Goal: Information Seeking & Learning: Learn about a topic

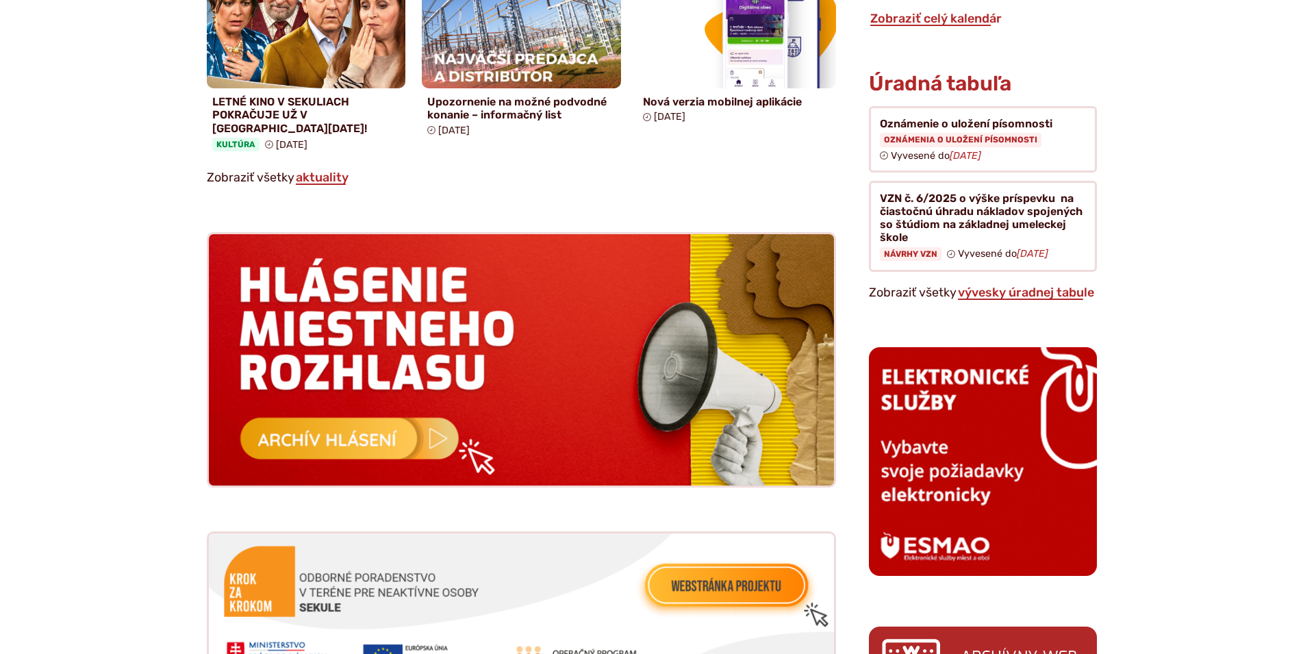
scroll to position [1187, 0]
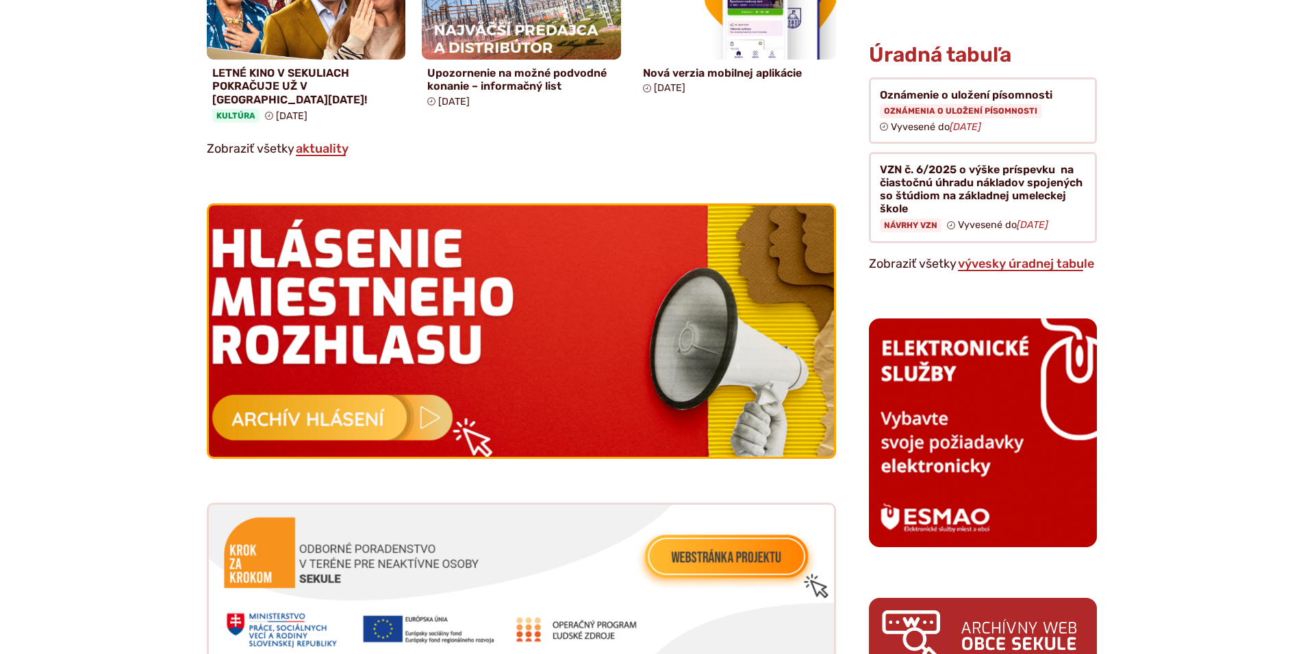
click at [362, 422] on img at bounding box center [521, 331] width 688 height 277
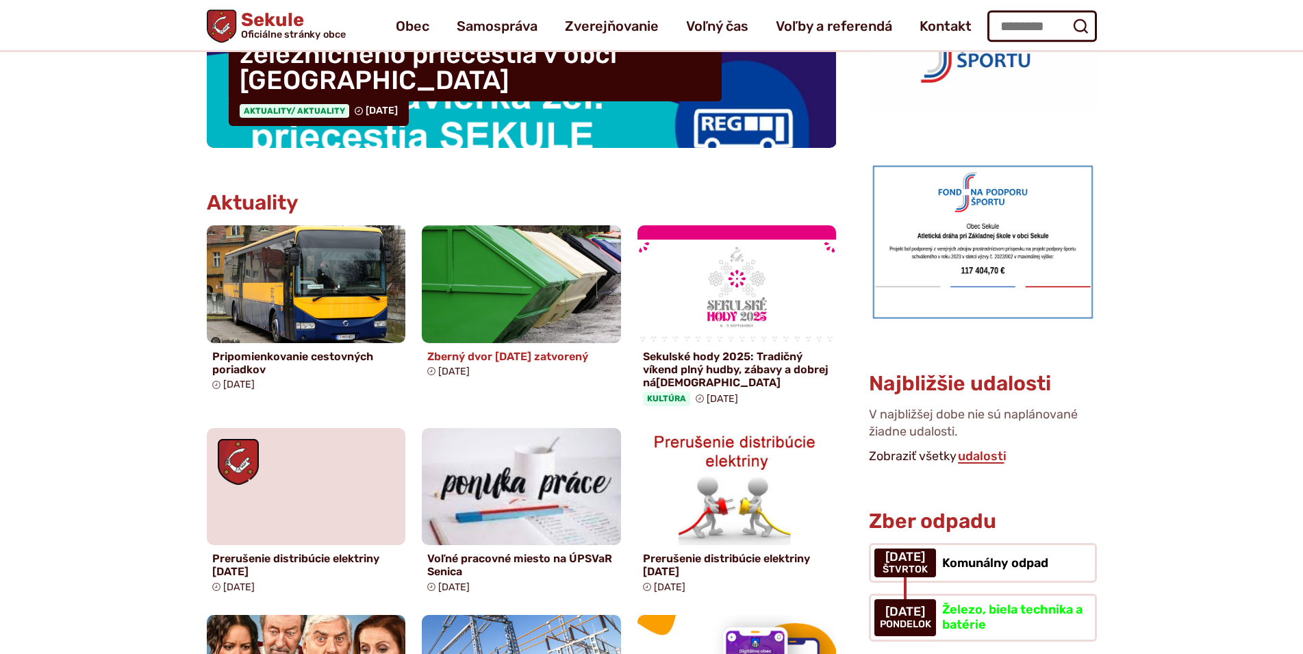
scroll to position [489, 0]
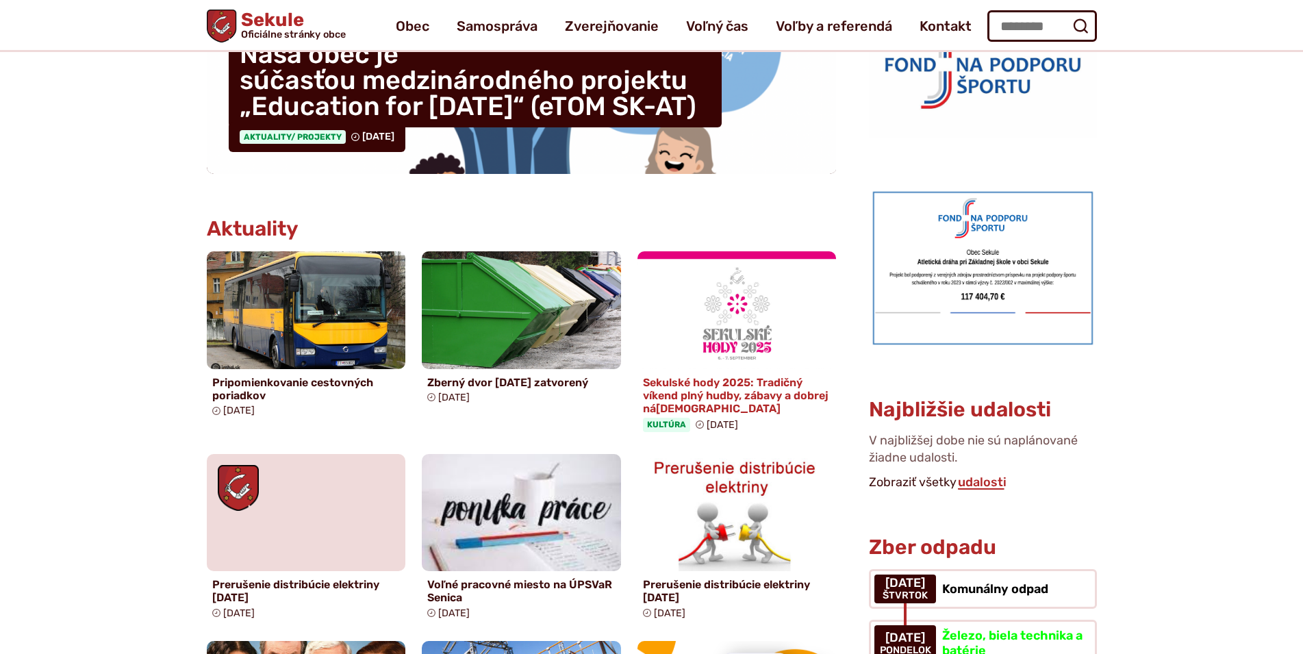
click at [763, 398] on h4 "Sekulské hody 2025: Tradičný víkend plný hudby, zábavy a dobrej ná[DEMOGRAPHIC_…" at bounding box center [737, 396] width 188 height 40
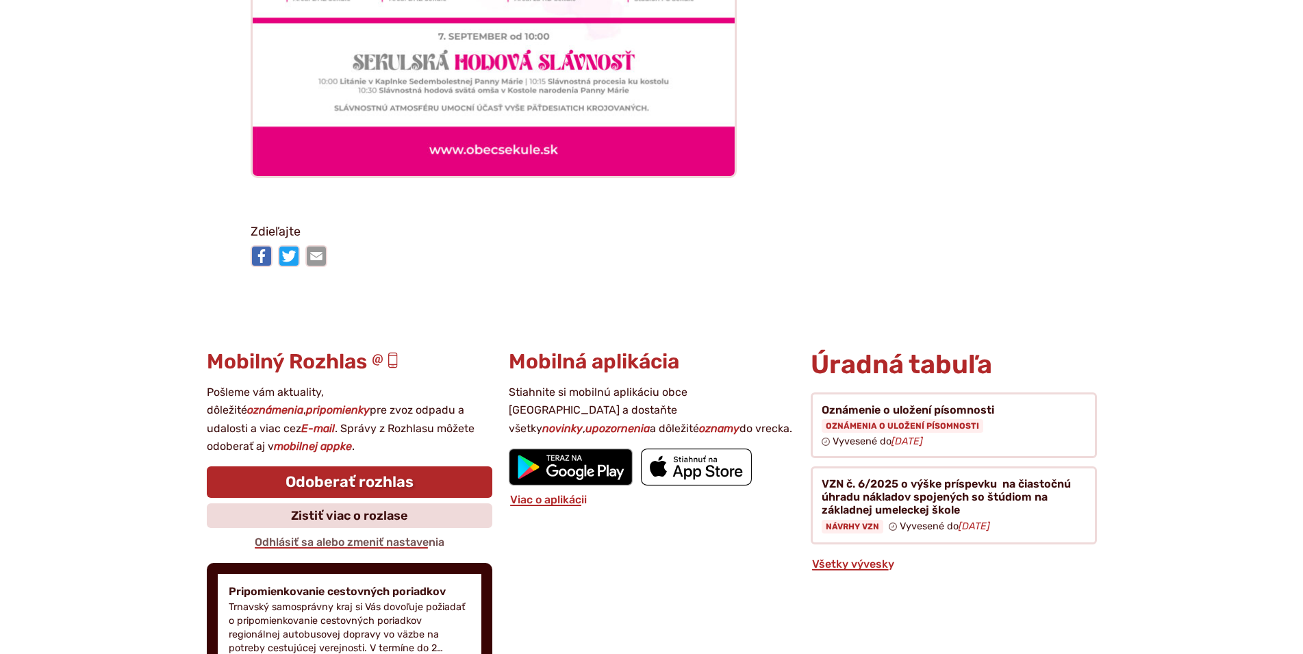
scroll to position [4189, 0]
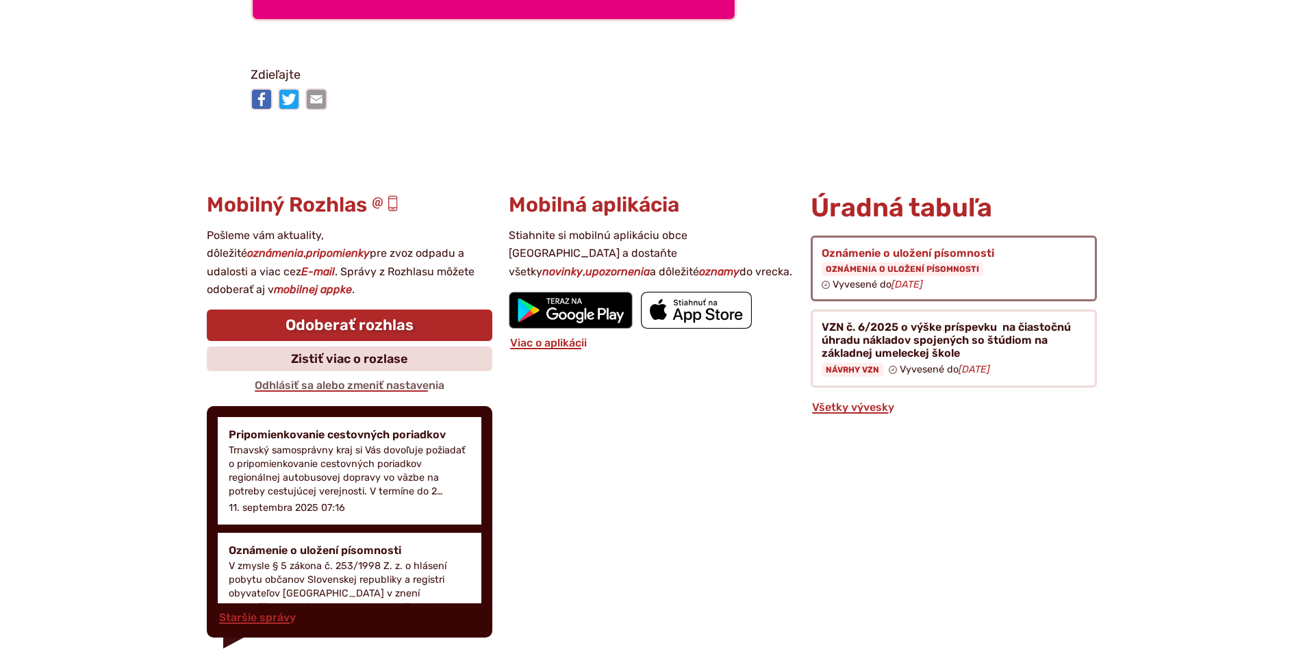
click at [904, 235] on figure at bounding box center [952, 268] width 285 height 66
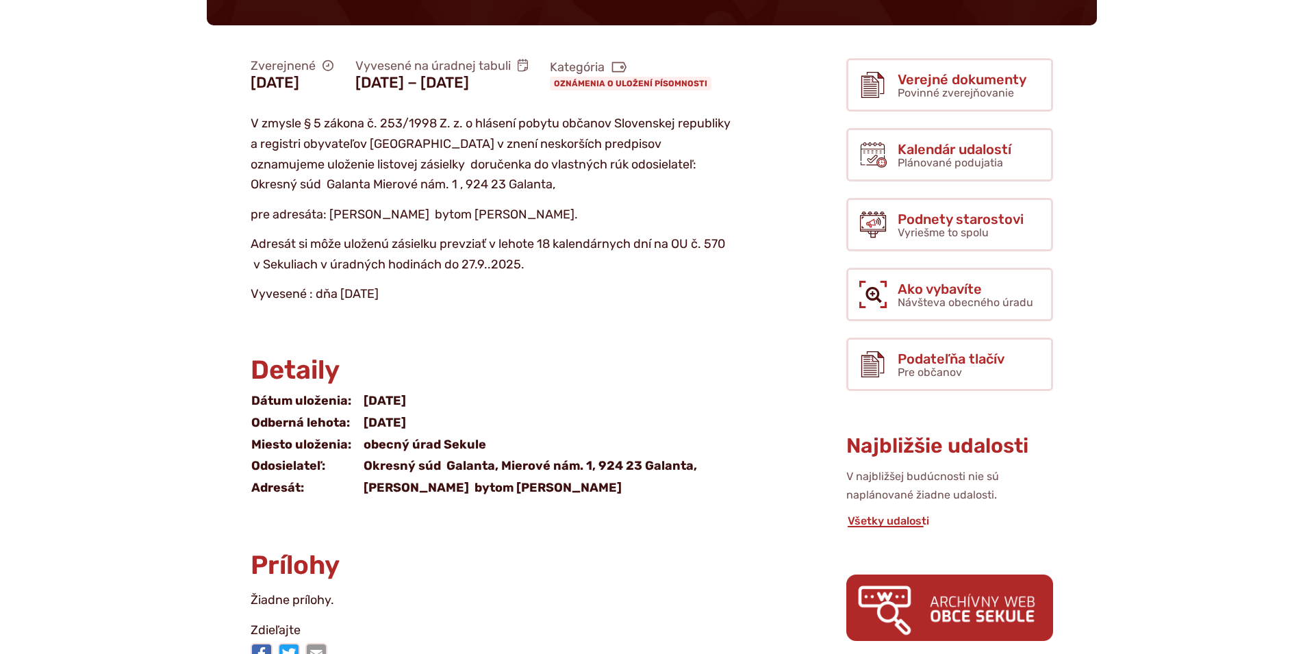
scroll to position [209, 0]
